Goal: Task Accomplishment & Management: Use online tool/utility

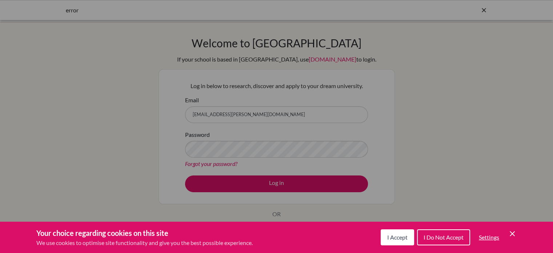
click at [289, 182] on div "Cookie Preferences" at bounding box center [276, 126] width 553 height 253
click at [400, 239] on span "I Accept" at bounding box center [397, 236] width 20 height 7
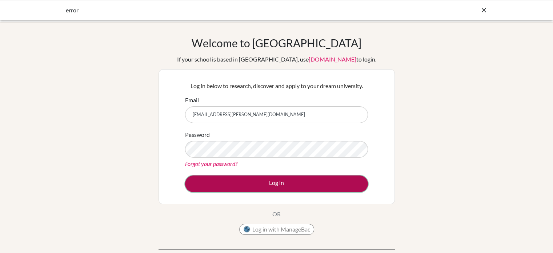
click at [295, 184] on button "Log in" at bounding box center [276, 183] width 183 height 17
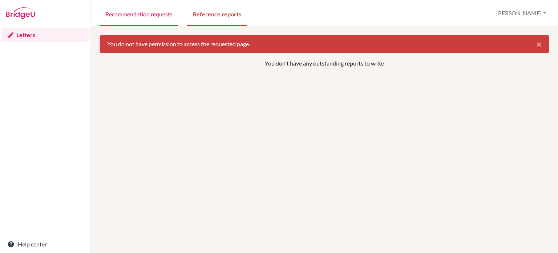
click at [148, 17] on link "Recommendation requests" at bounding box center [139, 13] width 79 height 25
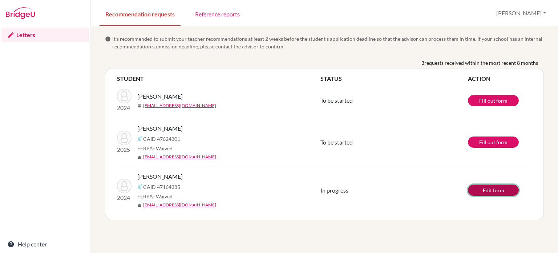
click at [490, 187] on link "Edit form" at bounding box center [493, 189] width 51 height 11
